Goal: Task Accomplishment & Management: Complete application form

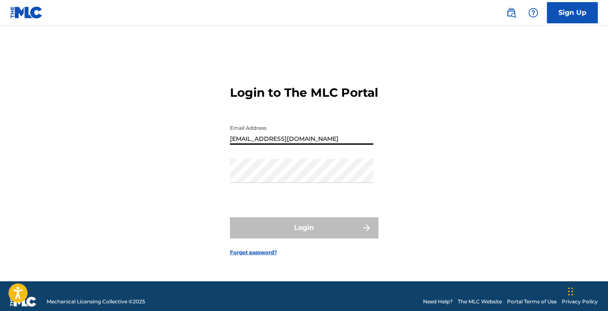
type input "[EMAIL_ADDRESS][DOMAIN_NAME]"
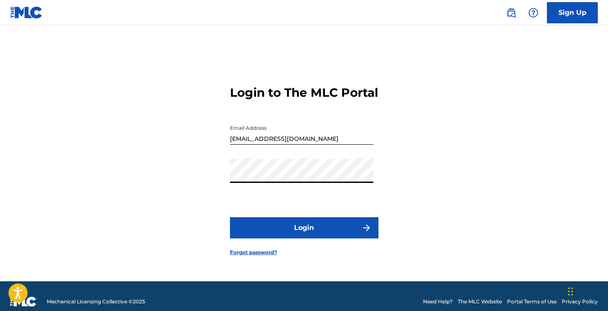
click at [304, 235] on button "Login" at bounding box center [304, 227] width 149 height 21
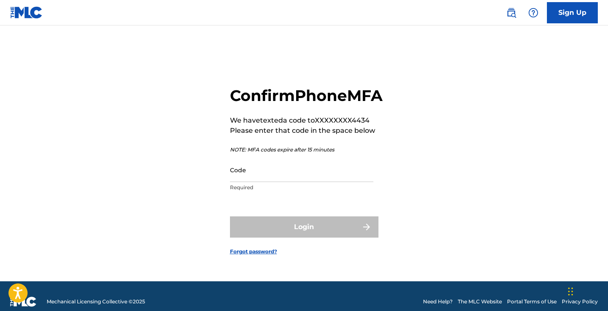
click at [248, 177] on input "Code" at bounding box center [301, 170] width 143 height 24
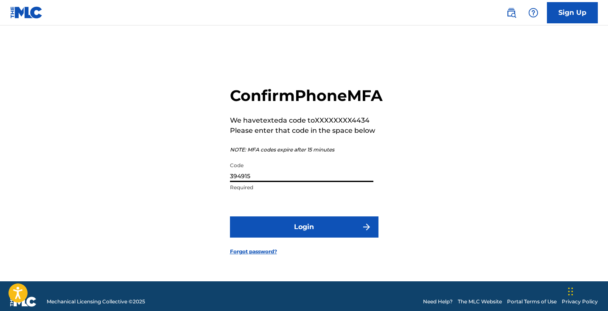
type input "394915"
click at [304, 236] on button "Login" at bounding box center [304, 226] width 149 height 21
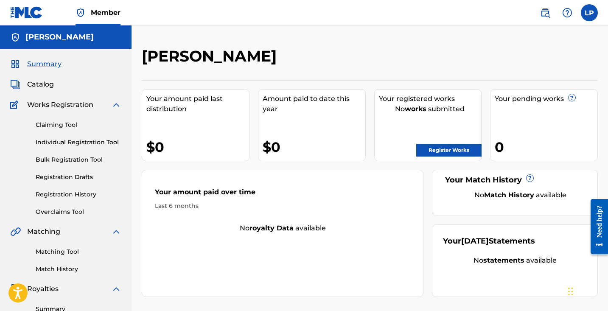
click at [446, 157] on div "Your registered works No works submitted Register Works" at bounding box center [428, 125] width 108 height 72
click at [447, 146] on link "Register Works" at bounding box center [448, 150] width 65 height 13
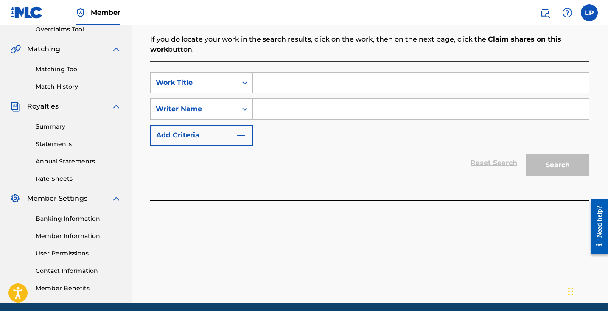
scroll to position [193, 0]
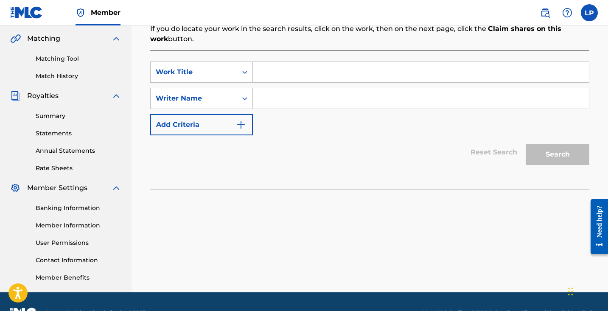
click at [269, 72] on input "Search Form" at bounding box center [421, 72] width 336 height 20
type input "JETLGGD"
click at [248, 92] on div "Search Form" at bounding box center [244, 98] width 15 height 15
click at [309, 138] on div "Reset Search Search" at bounding box center [369, 152] width 439 height 34
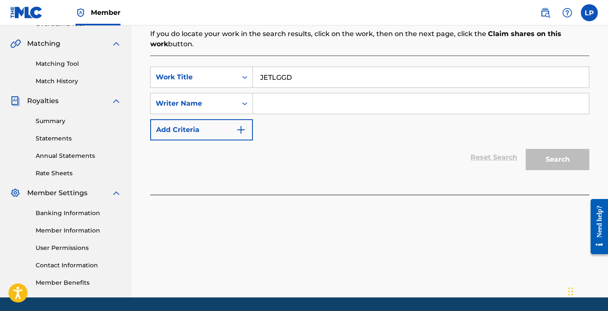
scroll to position [214, 0]
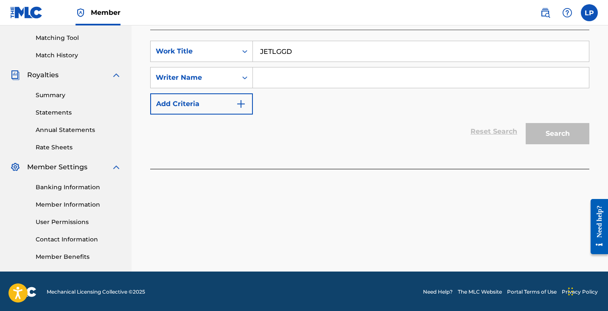
click at [372, 81] on input "Search Form" at bounding box center [421, 77] width 336 height 20
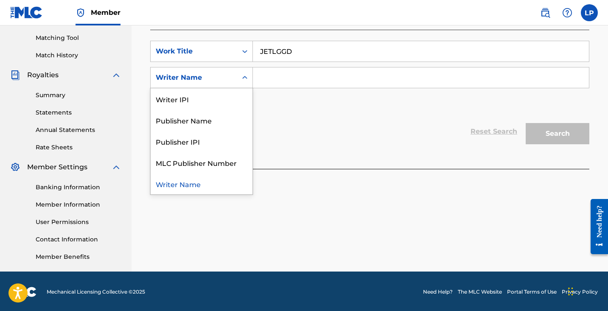
click at [216, 83] on div "Writer Name" at bounding box center [194, 78] width 87 height 16
click at [218, 118] on div "Publisher Name" at bounding box center [202, 120] width 102 height 21
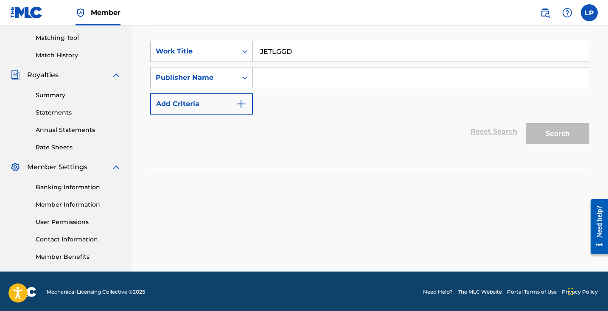
click at [306, 78] on input "Search Form" at bounding box center [421, 77] width 336 height 20
click at [285, 85] on input "Search Form" at bounding box center [421, 77] width 336 height 20
paste input "1307268069"
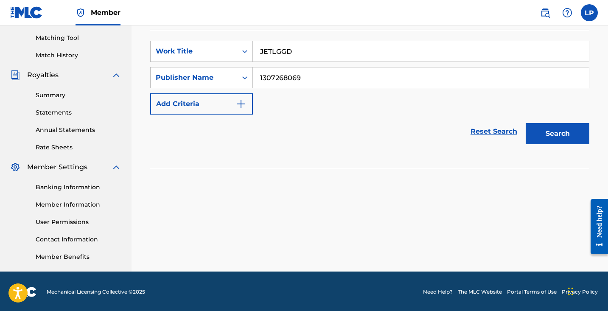
type input "1307268069"
click at [565, 136] on button "Search" at bounding box center [558, 133] width 64 height 21
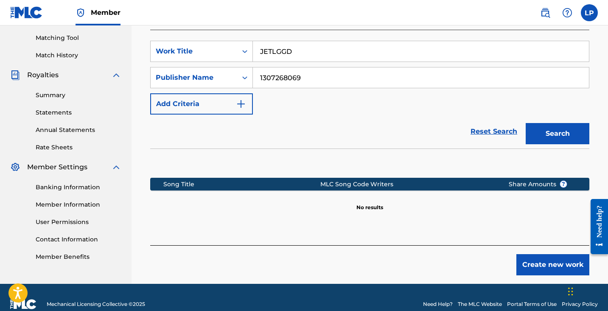
click at [534, 263] on button "Create new work" at bounding box center [553, 264] width 73 height 21
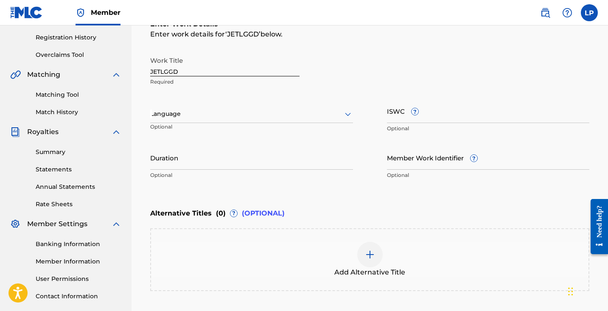
scroll to position [157, 0]
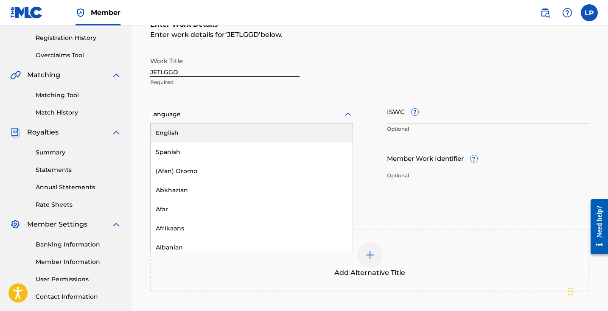
click at [295, 114] on div at bounding box center [251, 114] width 203 height 11
click at [284, 140] on div "English" at bounding box center [252, 133] width 202 height 19
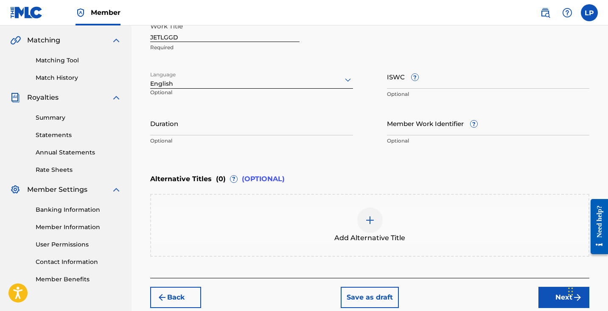
scroll to position [215, 0]
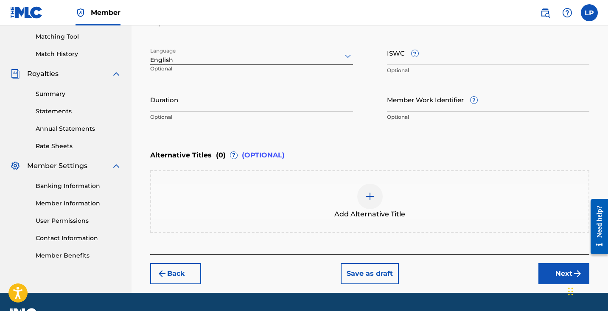
click at [311, 105] on input "Duration" at bounding box center [251, 99] width 203 height 24
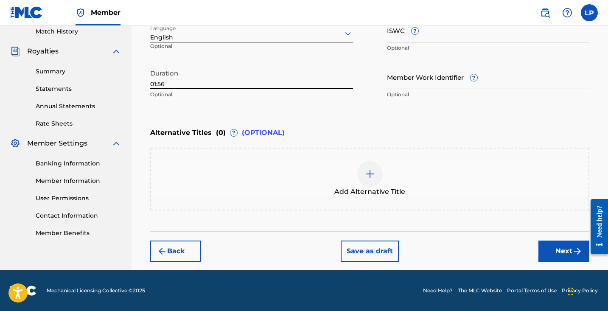
type input "01:56"
click at [557, 242] on button "Next" at bounding box center [564, 251] width 51 height 21
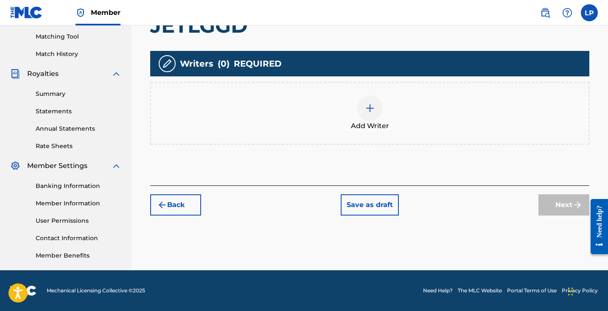
click at [439, 126] on div "Add Writer" at bounding box center [370, 114] width 438 height 36
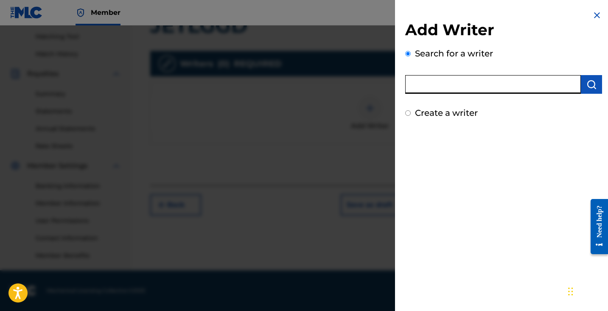
click at [458, 86] on input "text" at bounding box center [493, 84] width 176 height 19
paste input "1255811751"
type input "1255811751"
click at [592, 93] on button "submit" at bounding box center [591, 84] width 21 height 19
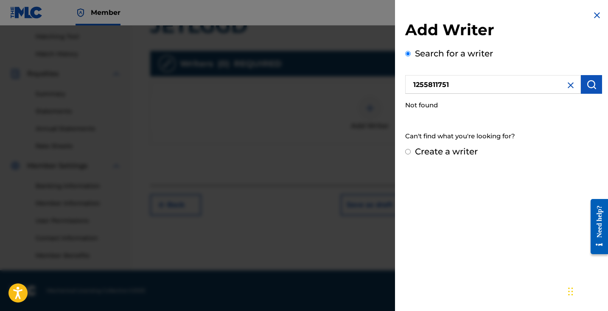
click at [566, 88] on img at bounding box center [571, 85] width 10 height 10
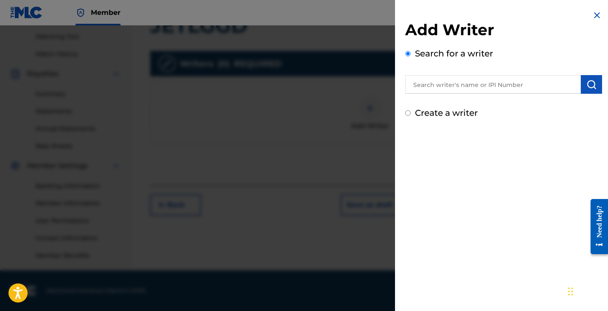
click at [536, 89] on input "text" at bounding box center [493, 84] width 176 height 19
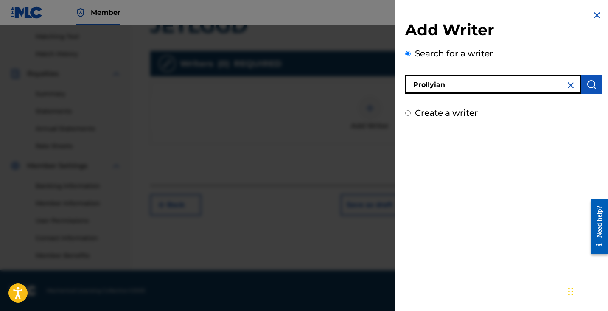
type input "Prollyian"
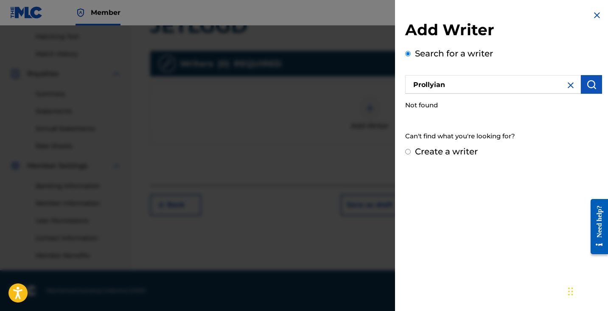
click at [566, 89] on img at bounding box center [571, 85] width 10 height 10
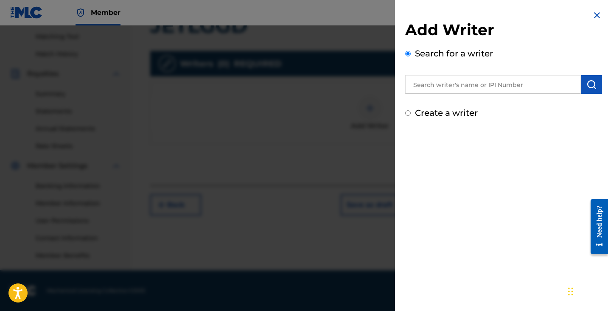
click at [548, 89] on input "text" at bounding box center [493, 84] width 176 height 19
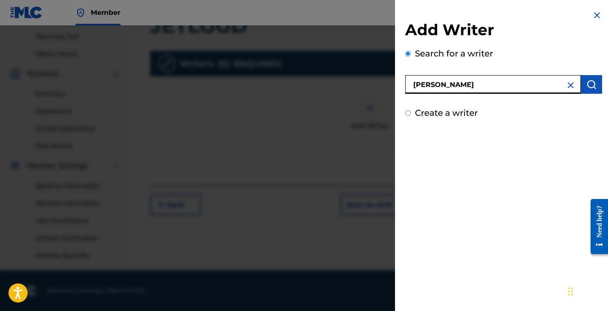
type input "[PERSON_NAME]"
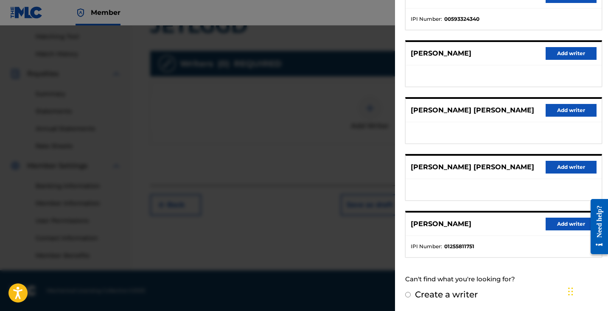
scroll to position [131, 0]
click at [551, 222] on button "Add writer" at bounding box center [571, 224] width 51 height 13
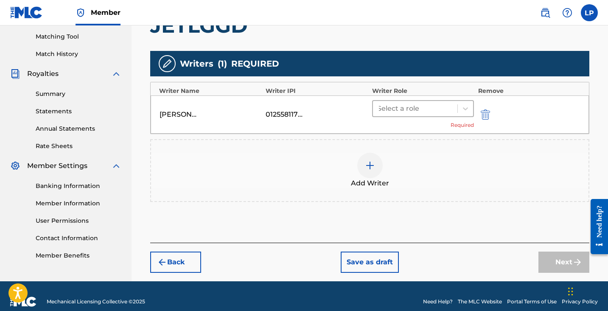
click at [453, 109] on div at bounding box center [415, 109] width 76 height 12
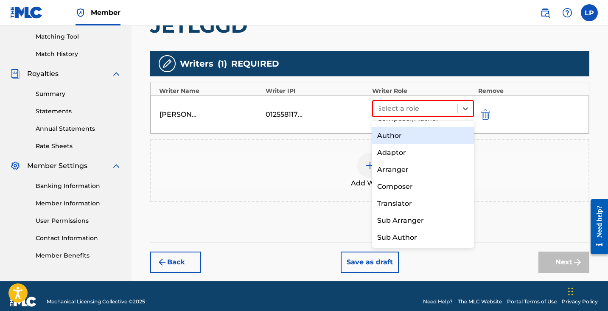
scroll to position [12, 0]
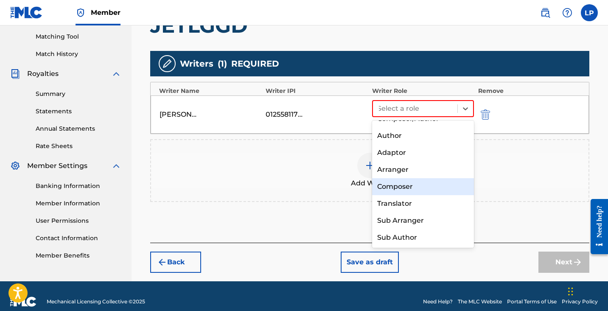
click at [399, 187] on div "Composer" at bounding box center [423, 186] width 102 height 17
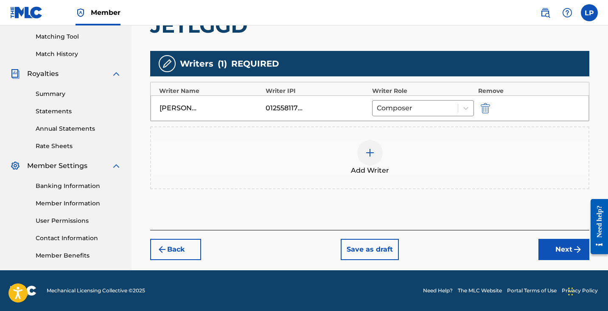
click at [570, 250] on button "Next" at bounding box center [564, 249] width 51 height 21
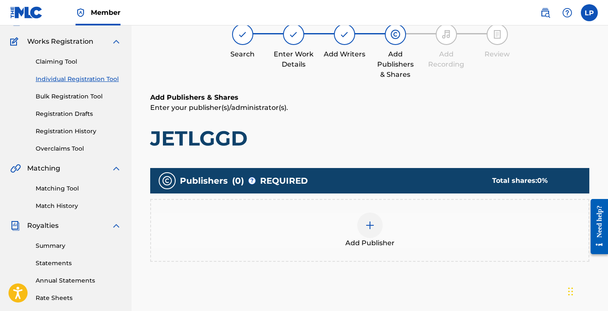
scroll to position [126, 0]
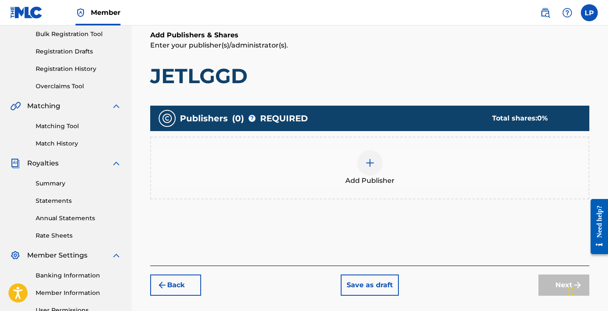
click at [367, 171] on div at bounding box center [369, 162] width 25 height 25
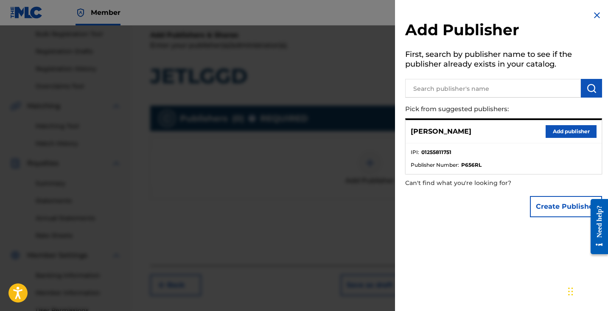
click at [561, 128] on button "Add publisher" at bounding box center [571, 131] width 51 height 13
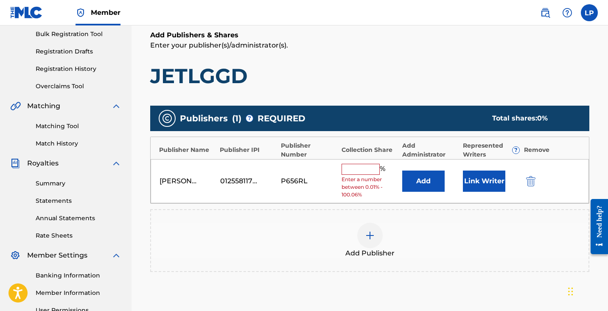
click at [470, 185] on button "Link Writer" at bounding box center [484, 181] width 42 height 21
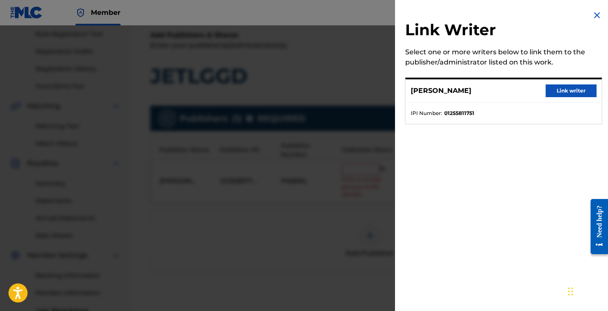
click at [559, 93] on button "Link writer" at bounding box center [571, 90] width 51 height 13
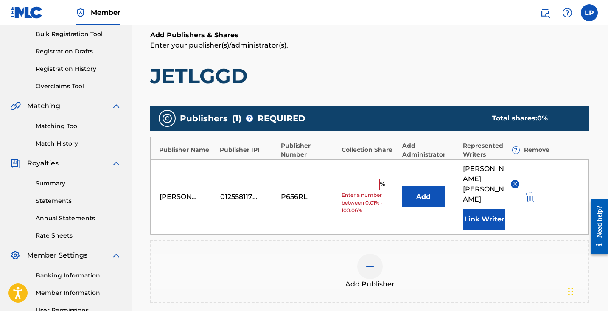
click at [531, 192] on img "submit" at bounding box center [530, 197] width 9 height 10
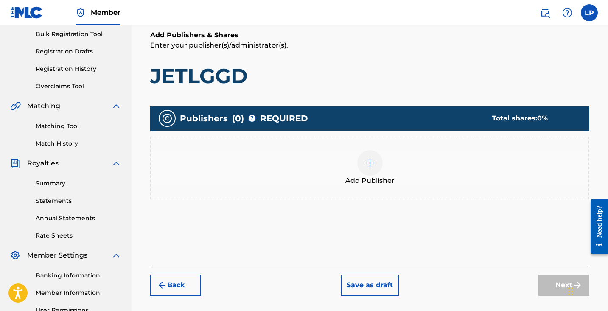
click at [371, 158] on img at bounding box center [370, 163] width 10 height 10
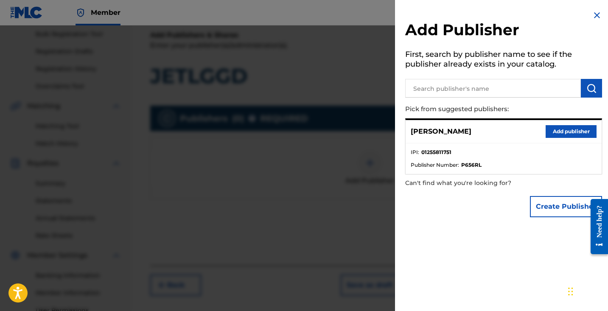
click at [559, 200] on button "Create Publisher" at bounding box center [566, 206] width 72 height 21
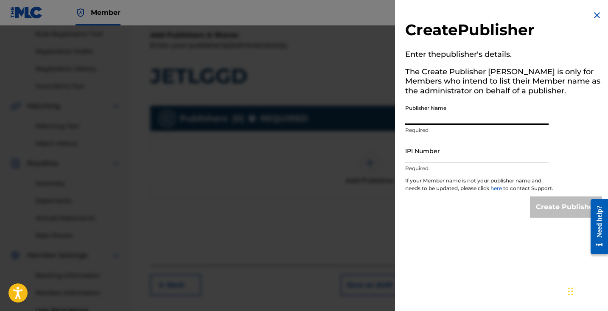
click at [478, 117] on input "Publisher Name" at bounding box center [476, 113] width 143 height 24
click at [492, 132] on p "Required" at bounding box center [476, 131] width 143 height 8
drag, startPoint x: 467, startPoint y: 119, endPoint x: 399, endPoint y: 115, distance: 68.0
click at [399, 115] on div "Create Publisher Enter the publisher 's details. The Create Publisher button is…" at bounding box center [503, 114] width 217 height 228
type input "Prollyian"
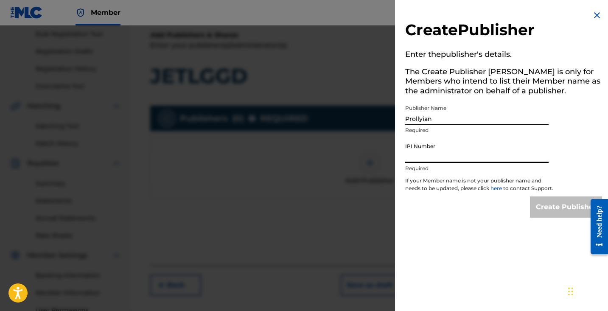
click at [411, 148] on input "IPI Number" at bounding box center [476, 151] width 143 height 24
paste input "1307268069"
type input "1307268069"
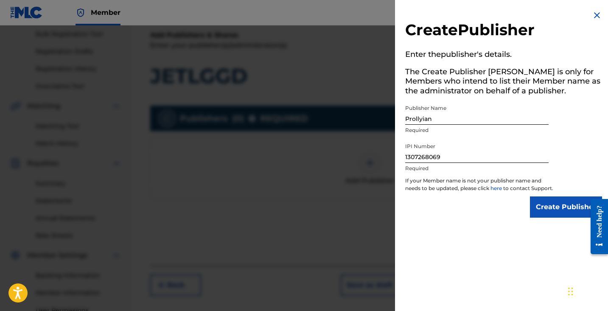
click at [534, 205] on input "Create Publisher" at bounding box center [566, 207] width 72 height 21
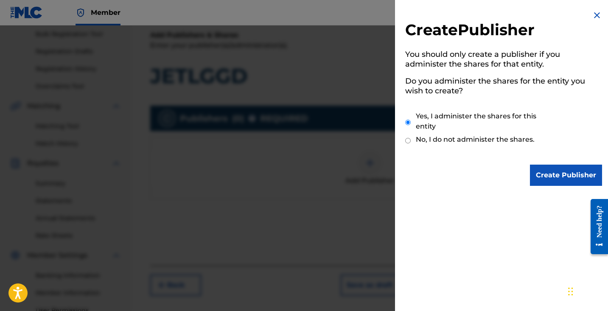
click at [545, 183] on input "Create Publisher" at bounding box center [566, 175] width 72 height 21
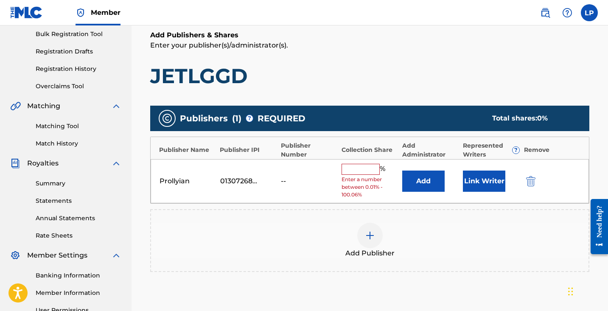
click at [373, 170] on input "text" at bounding box center [361, 169] width 38 height 11
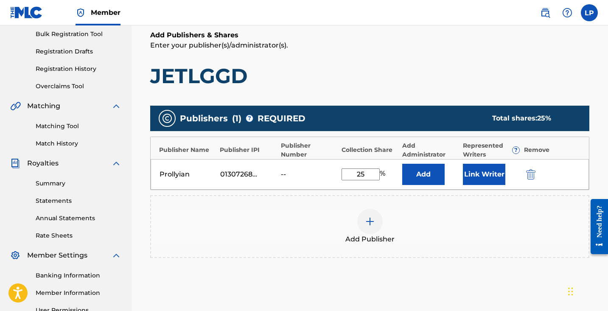
type input "25"
click at [480, 181] on button "Link Writer" at bounding box center [484, 174] width 42 height 21
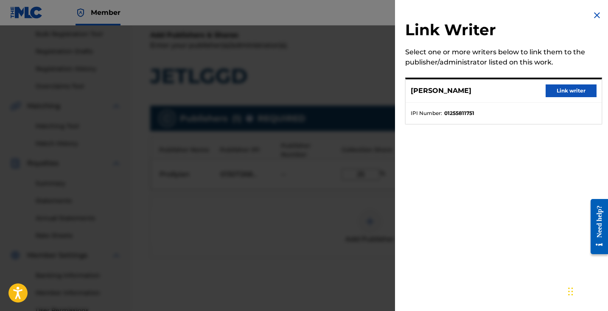
click at [567, 95] on button "Link writer" at bounding box center [571, 90] width 51 height 13
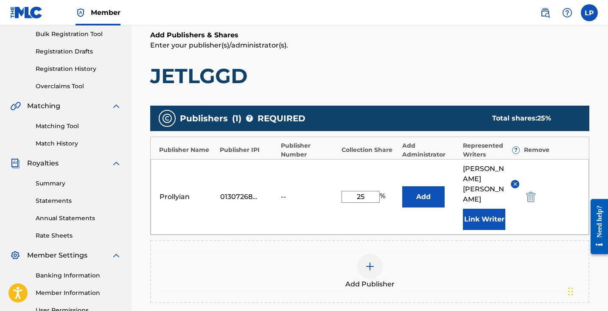
click at [434, 188] on button "Add" at bounding box center [423, 196] width 42 height 21
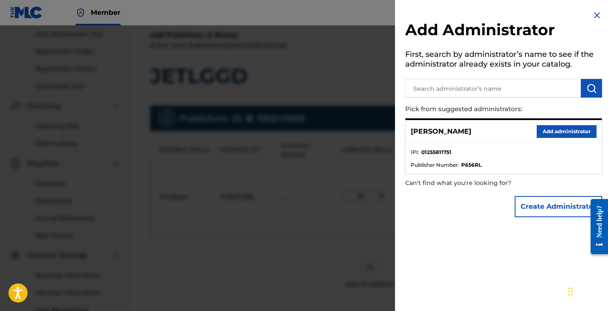
click at [592, 13] on img at bounding box center [597, 15] width 10 height 10
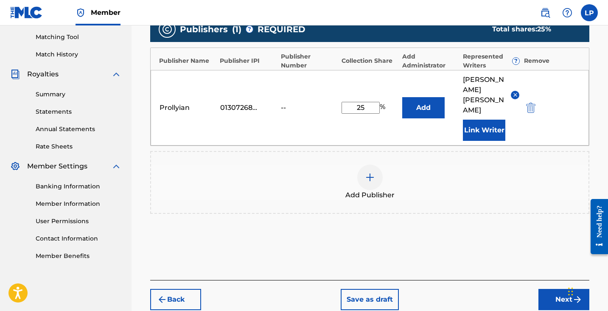
click at [557, 289] on button "Next" at bounding box center [564, 299] width 51 height 21
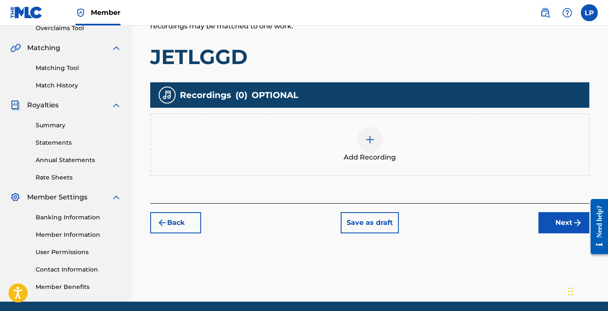
scroll to position [185, 0]
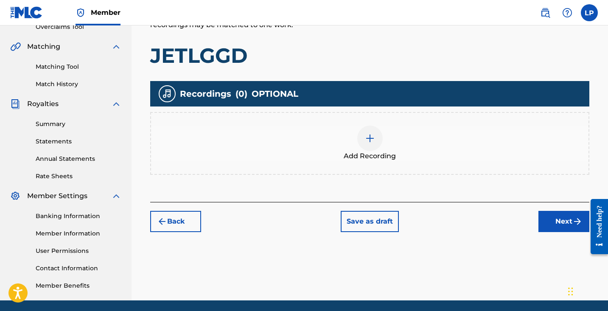
click at [550, 215] on button "Next" at bounding box center [564, 221] width 51 height 21
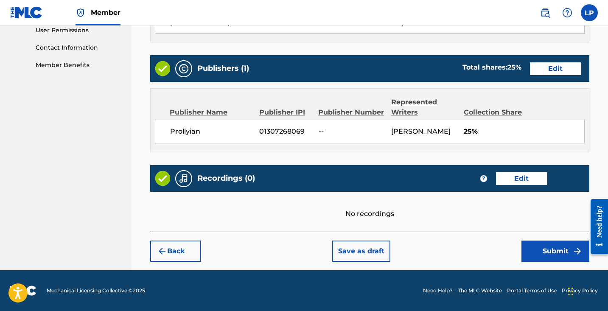
scroll to position [405, 0]
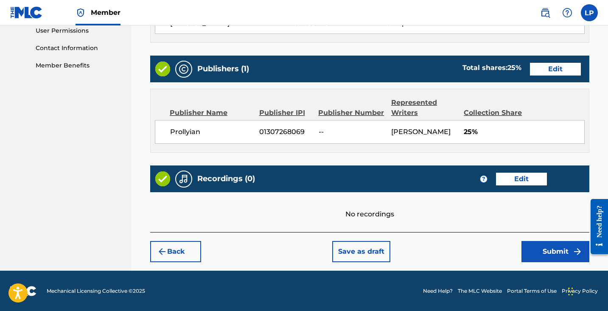
click at [538, 250] on button "Submit" at bounding box center [556, 251] width 68 height 21
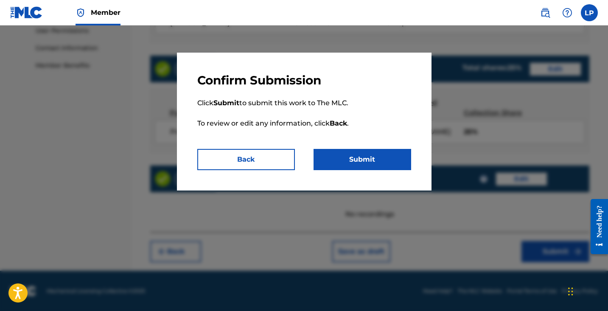
click at [365, 161] on button "Submit" at bounding box center [363, 159] width 98 height 21
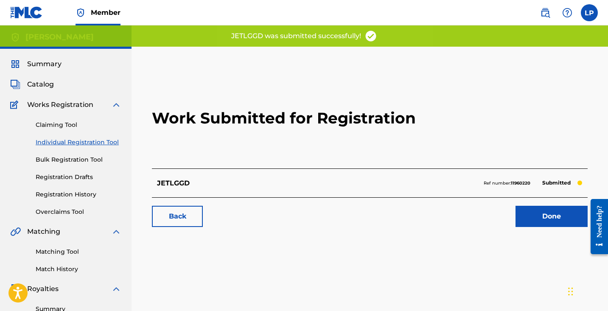
click at [529, 223] on link "Done" at bounding box center [552, 216] width 72 height 21
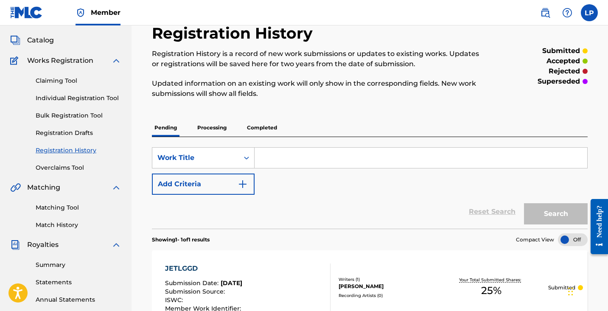
scroll to position [33, 0]
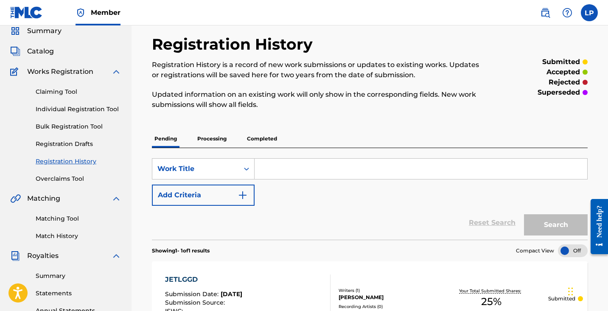
click at [216, 145] on p "Processing" at bounding box center [212, 139] width 34 height 18
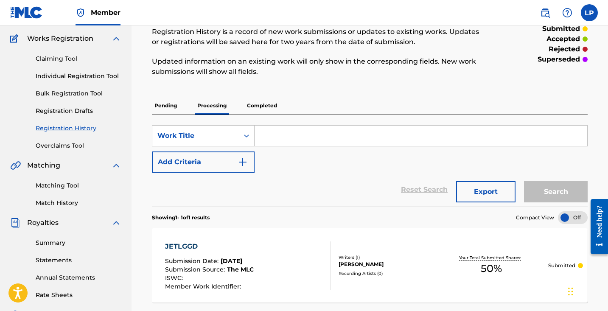
scroll to position [40, 0]
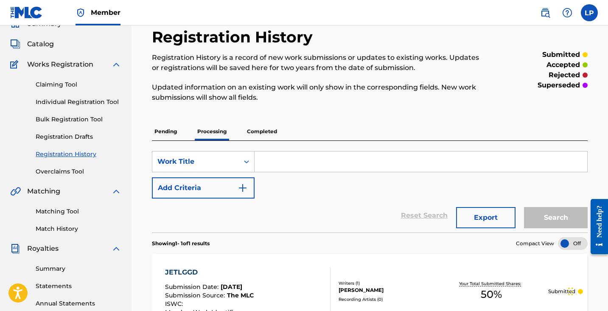
click at [166, 136] on p "Pending" at bounding box center [166, 132] width 28 height 18
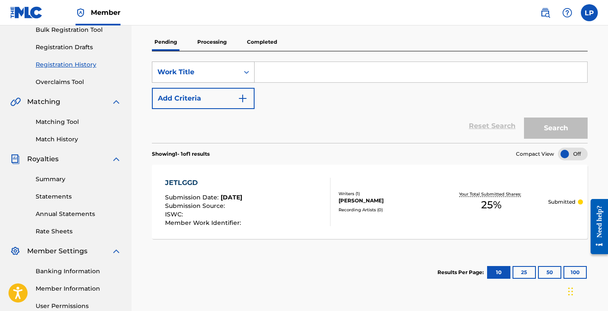
scroll to position [131, 0]
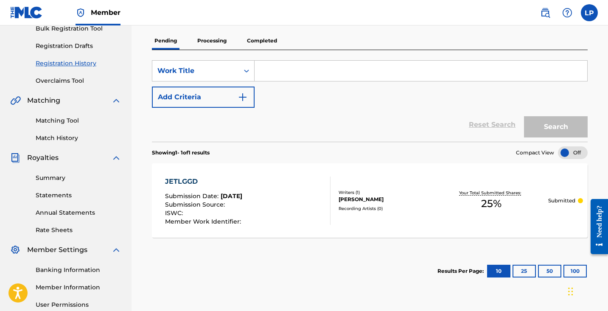
click at [213, 42] on p "Processing" at bounding box center [212, 41] width 34 height 18
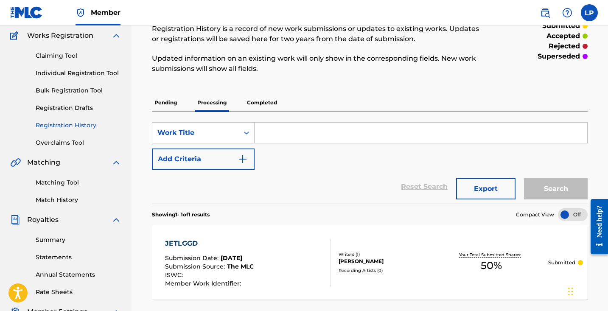
scroll to position [70, 0]
click at [170, 104] on p "Pending" at bounding box center [166, 102] width 28 height 18
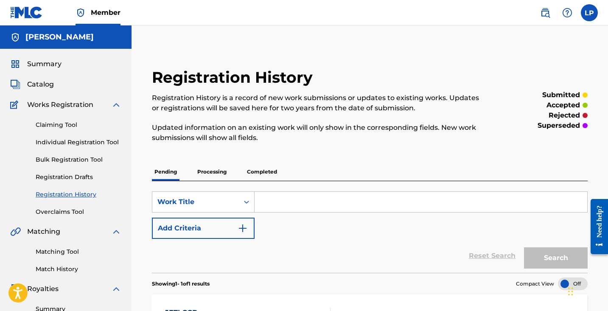
click at [70, 61] on div "Summary" at bounding box center [65, 64] width 111 height 10
click at [43, 61] on span "Summary" at bounding box center [44, 64] width 34 height 10
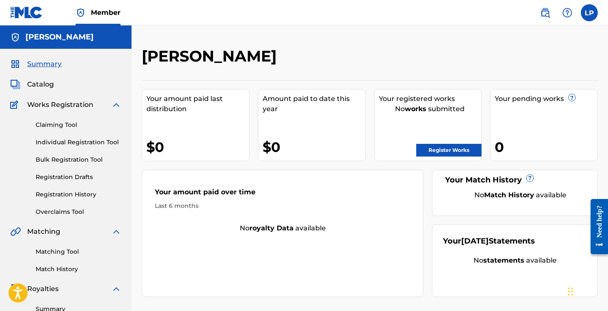
click at [461, 150] on link "Register Works" at bounding box center [448, 150] width 65 height 13
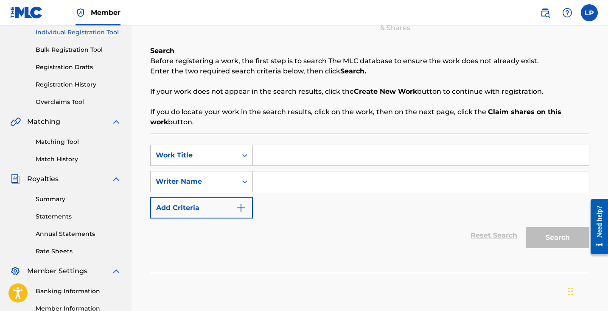
scroll to position [115, 0]
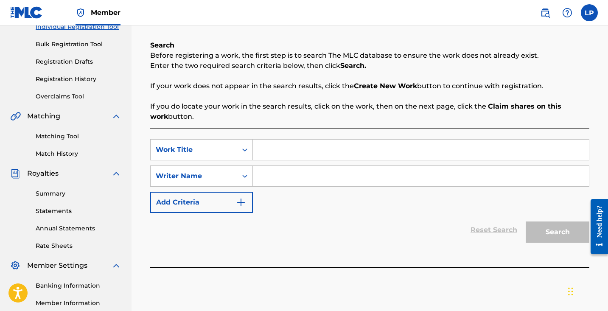
click at [381, 151] on input "Search Form" at bounding box center [421, 150] width 336 height 20
type input "O"
type input "ONTHETABLE"
click at [391, 186] on input "Search Form" at bounding box center [421, 176] width 336 height 20
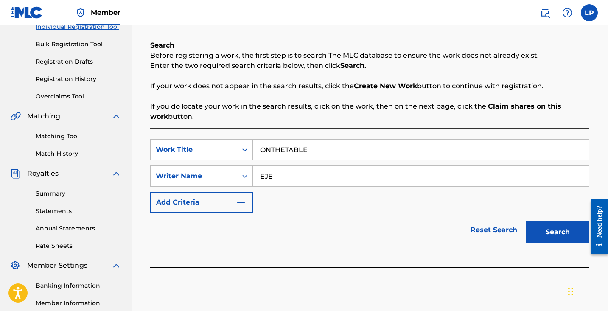
type input "EJE"
click at [547, 233] on button "Search" at bounding box center [558, 232] width 64 height 21
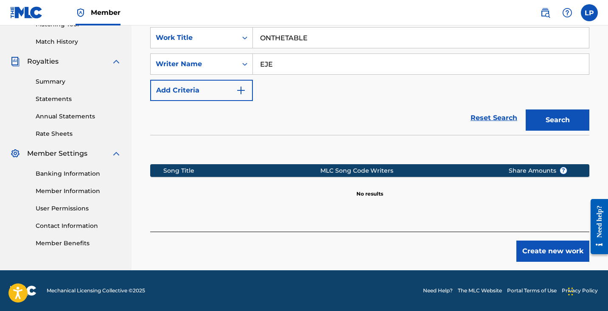
scroll to position [228, 0]
click at [546, 245] on button "Create new work" at bounding box center [553, 251] width 73 height 21
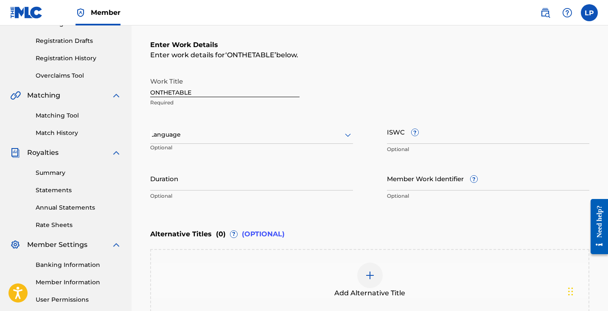
scroll to position [135, 0]
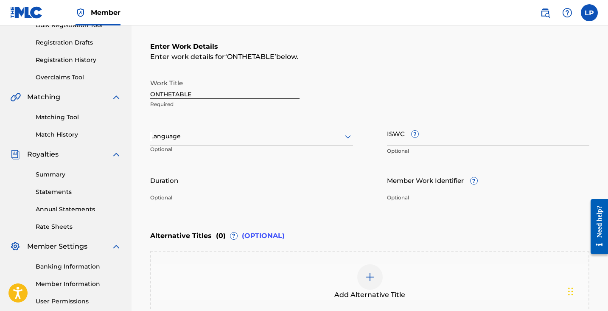
click at [194, 183] on input "Duration" at bounding box center [251, 180] width 203 height 24
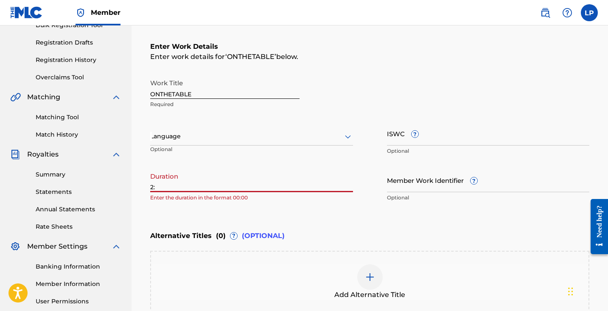
type input "2"
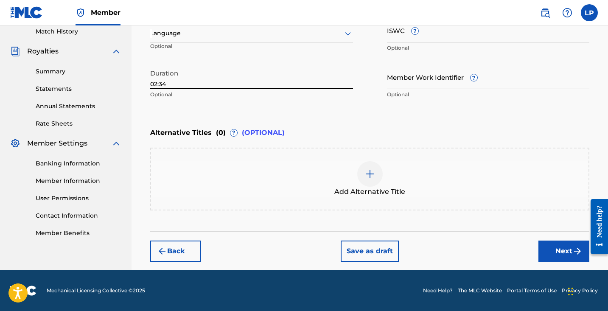
type input "02:34"
click at [577, 247] on img "submit" at bounding box center [578, 251] width 10 height 10
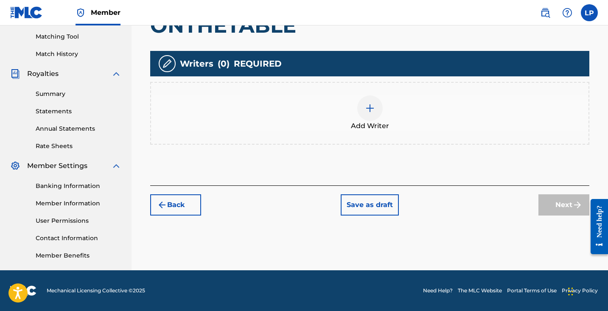
scroll to position [215, 0]
click at [378, 123] on span "Add Writer" at bounding box center [370, 126] width 38 height 10
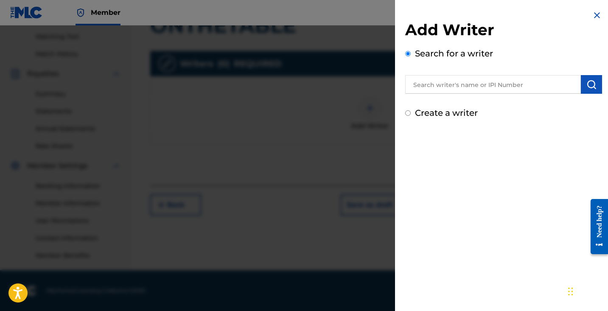
click at [453, 87] on input "text" at bounding box center [493, 84] width 176 height 19
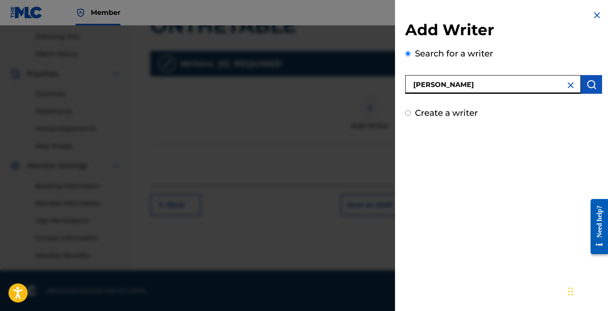
type input "[PERSON_NAME]"
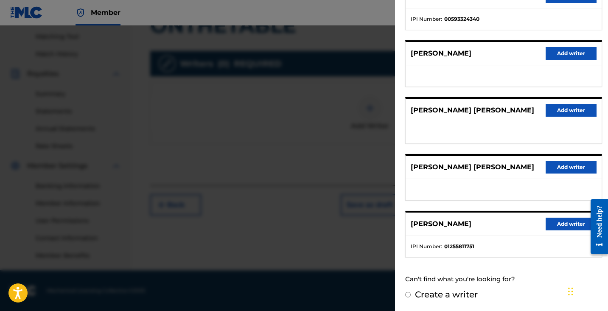
scroll to position [131, 0]
click at [551, 222] on button "Add writer" at bounding box center [571, 224] width 51 height 13
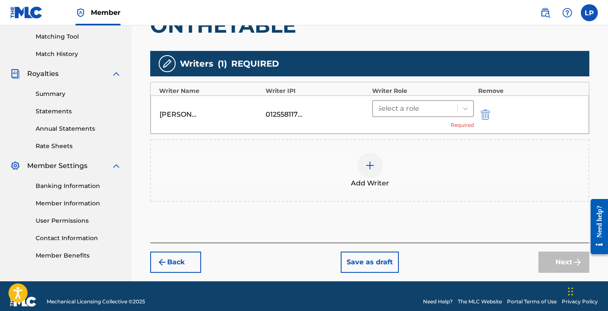
click at [439, 107] on div at bounding box center [415, 109] width 76 height 12
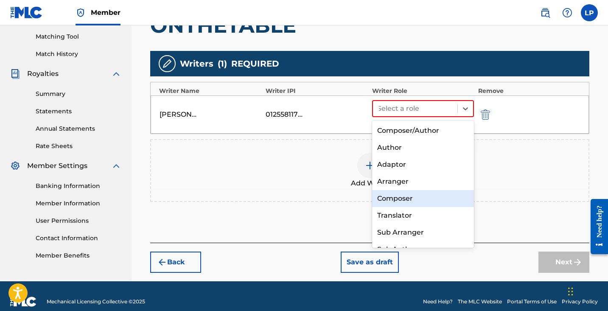
click at [419, 194] on div "Composer" at bounding box center [423, 198] width 102 height 17
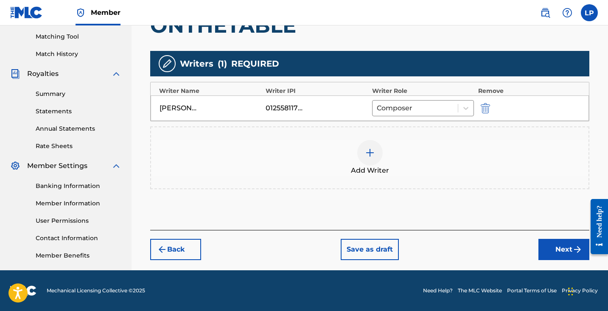
click at [552, 236] on div "Back Save as draft Next" at bounding box center [369, 245] width 439 height 30
click at [552, 244] on button "Next" at bounding box center [564, 249] width 51 height 21
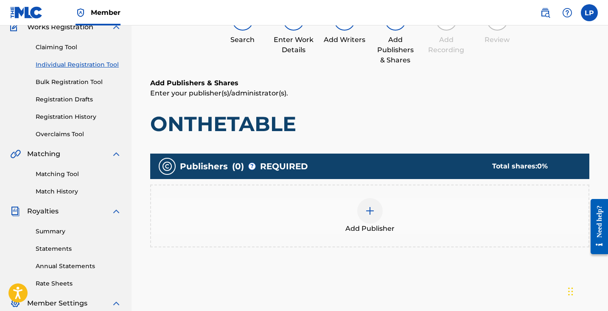
scroll to position [78, 0]
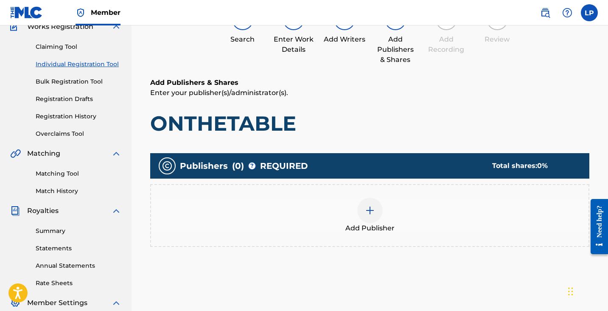
click at [364, 209] on div at bounding box center [369, 210] width 25 height 25
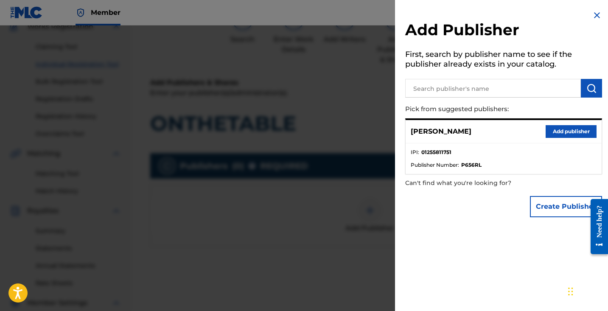
click at [541, 205] on button "Create Publisher" at bounding box center [566, 206] width 72 height 21
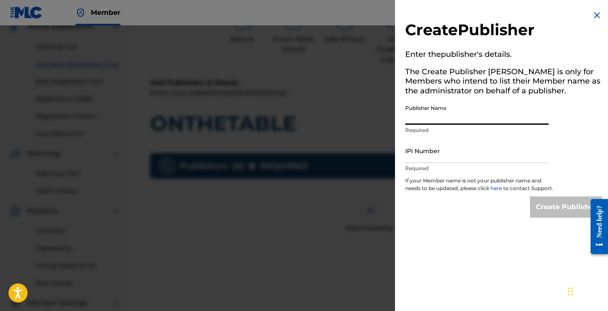
click at [481, 105] on input "Publisher Name" at bounding box center [476, 113] width 143 height 24
type input "Prollyian"
click at [444, 159] on input "IPI Number" at bounding box center [476, 151] width 143 height 24
paste input "1307268069"
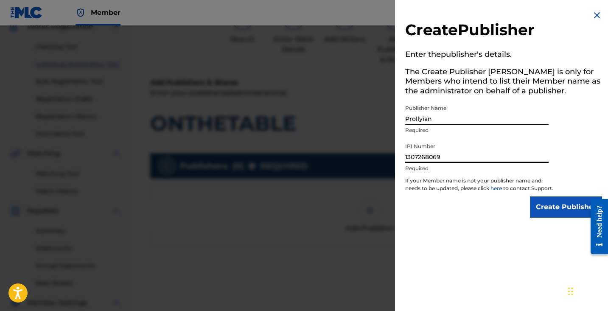
type input "1307268069"
click at [578, 212] on input "Create Publisher" at bounding box center [566, 207] width 72 height 21
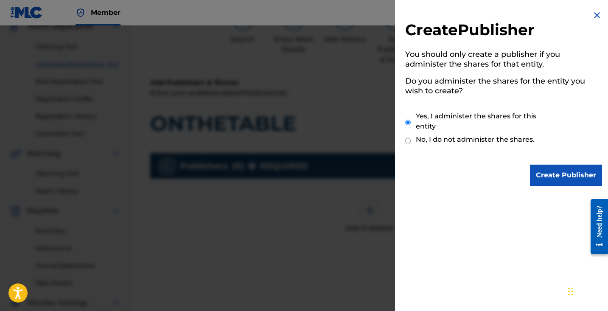
click at [548, 180] on input "Create Publisher" at bounding box center [566, 175] width 72 height 21
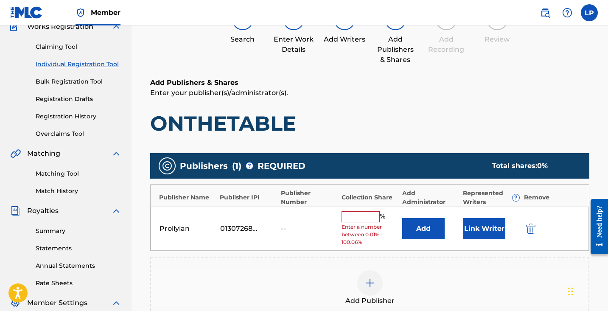
click at [485, 229] on button "Link Writer" at bounding box center [484, 228] width 42 height 21
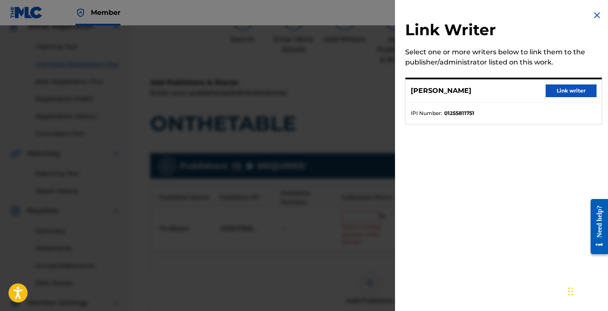
click at [559, 92] on button "Link writer" at bounding box center [571, 90] width 51 height 13
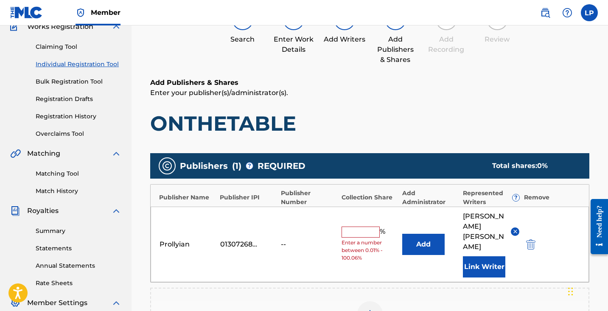
click at [364, 227] on input "text" at bounding box center [361, 232] width 38 height 11
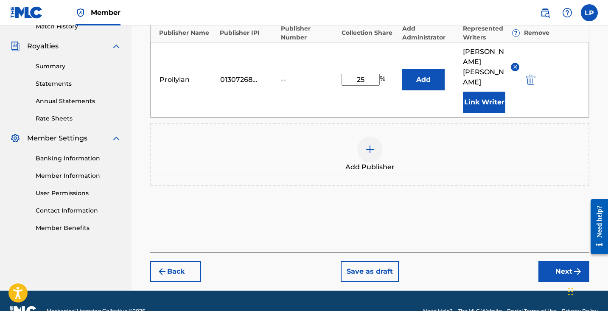
type input "25"
click at [559, 261] on button "Next" at bounding box center [564, 271] width 51 height 21
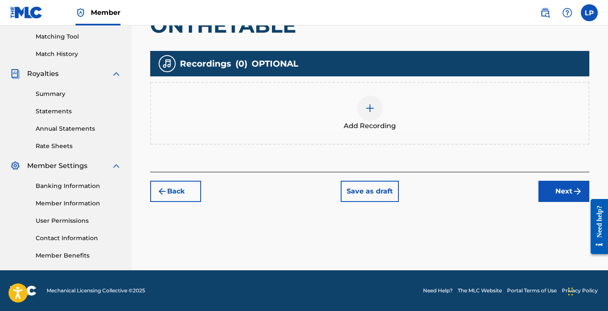
scroll to position [215, 0]
click at [553, 183] on button "Next" at bounding box center [564, 191] width 51 height 21
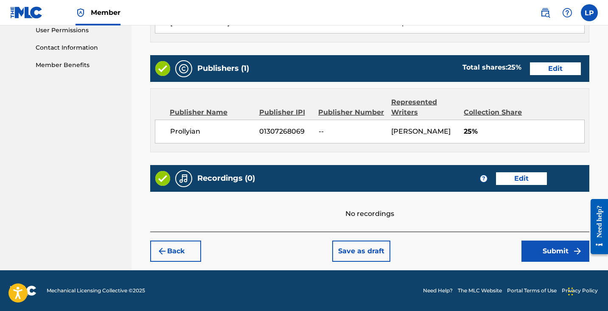
scroll to position [405, 0]
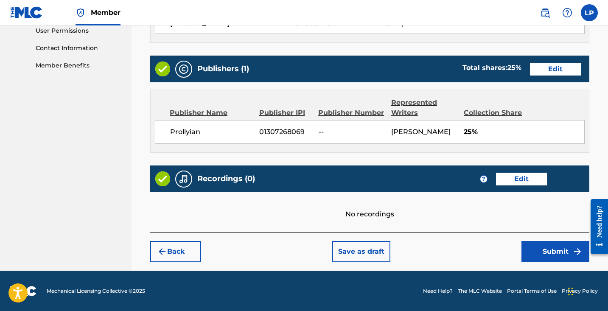
click at [550, 246] on button "Submit" at bounding box center [556, 251] width 68 height 21
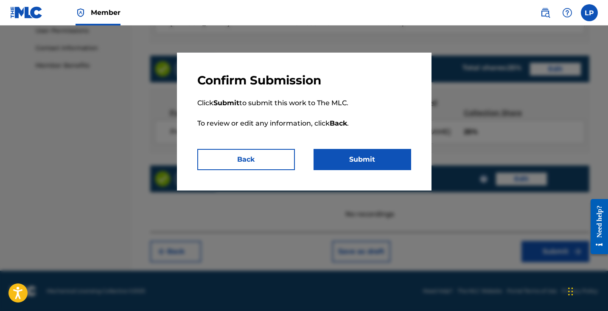
click at [376, 162] on button "Submit" at bounding box center [363, 159] width 98 height 21
